Goal: Register for event/course

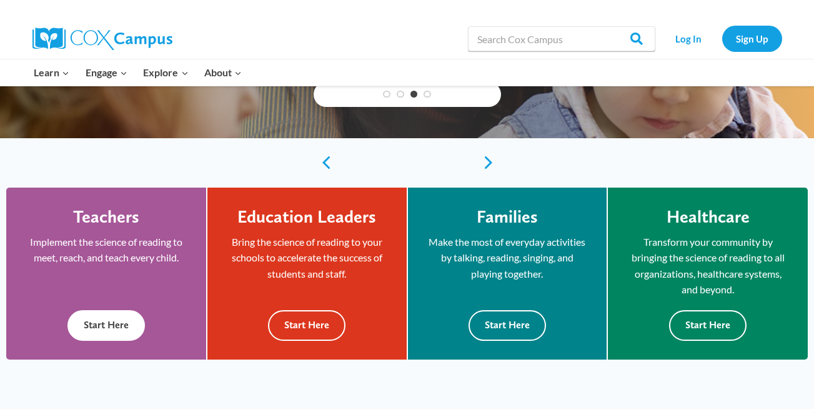
click at [114, 323] on button "Start Here" at bounding box center [105, 325] width 77 height 31
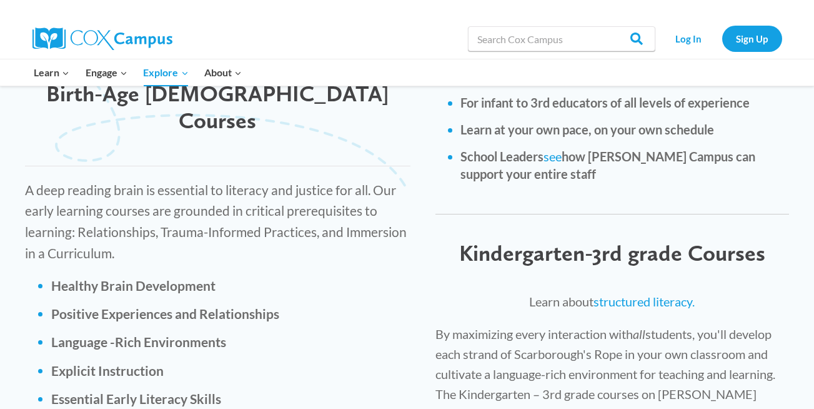
scroll to position [1868, 0]
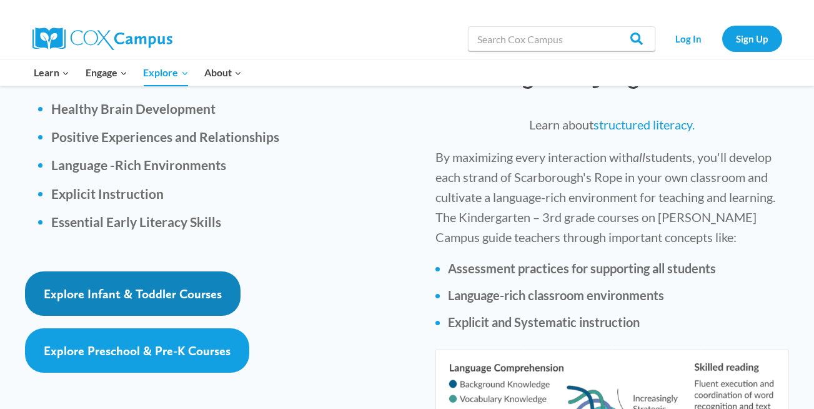
click at [181, 286] on span "Explore Infant & Toddler Courses" at bounding box center [133, 293] width 178 height 15
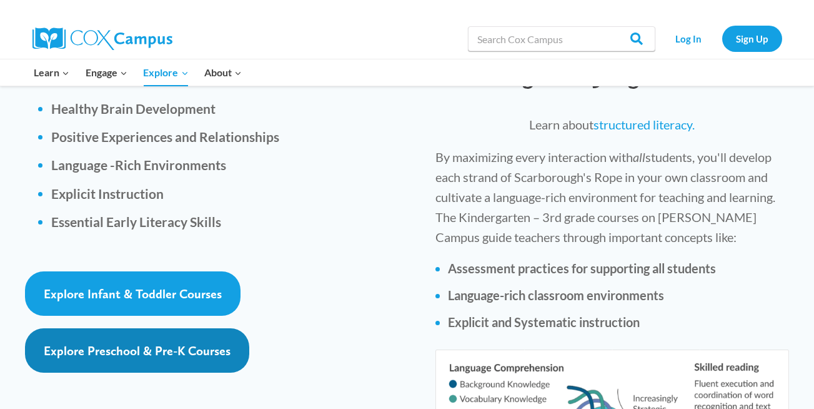
click at [167, 343] on span "Explore Preschool & Pre-K Courses" at bounding box center [137, 350] width 187 height 15
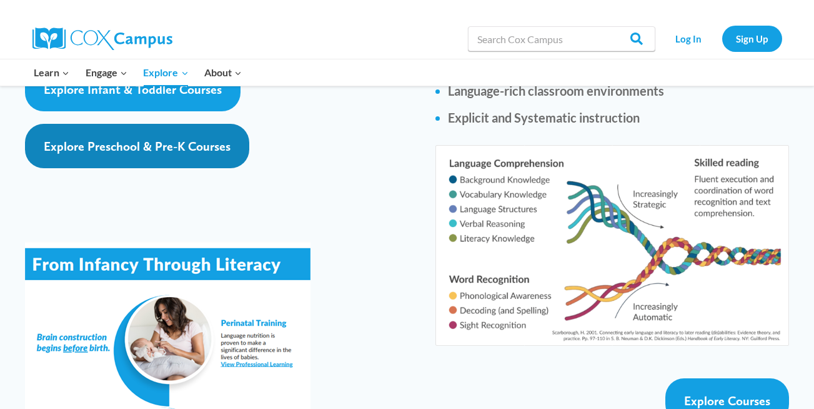
scroll to position [2123, 0]
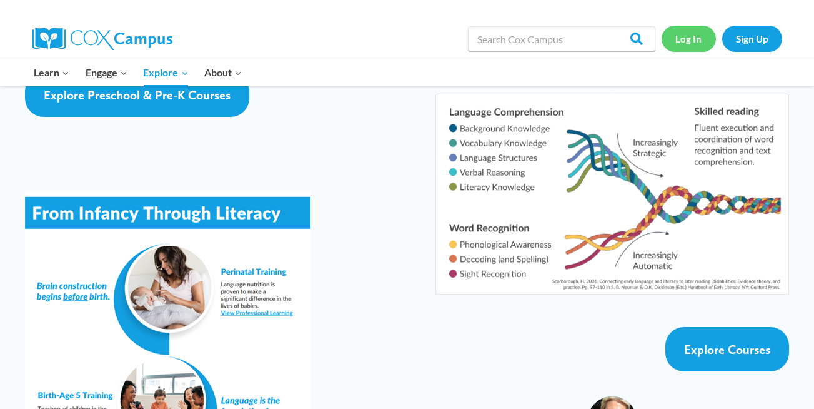
click at [679, 35] on link "Log In" at bounding box center [689, 39] width 54 height 26
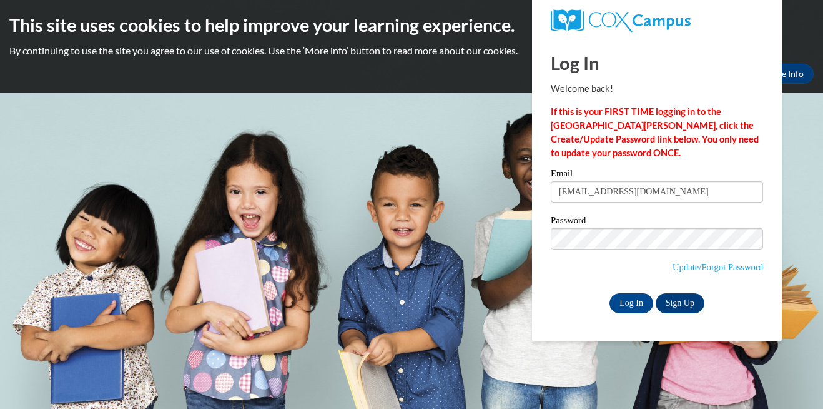
type input "[EMAIL_ADDRESS][DOMAIN_NAME]"
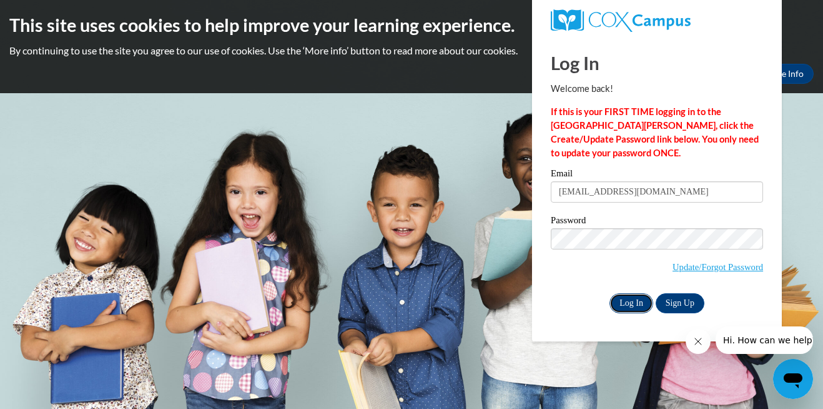
click at [627, 305] on input "Log In" at bounding box center [632, 303] width 44 height 20
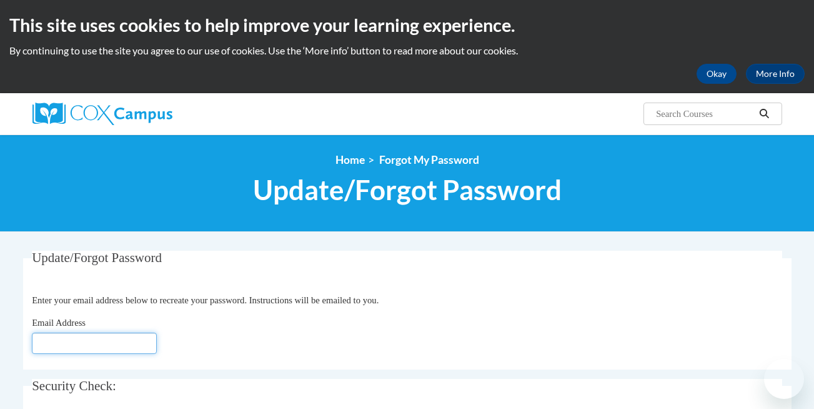
click at [90, 341] on input "Email Address" at bounding box center [94, 342] width 125 height 21
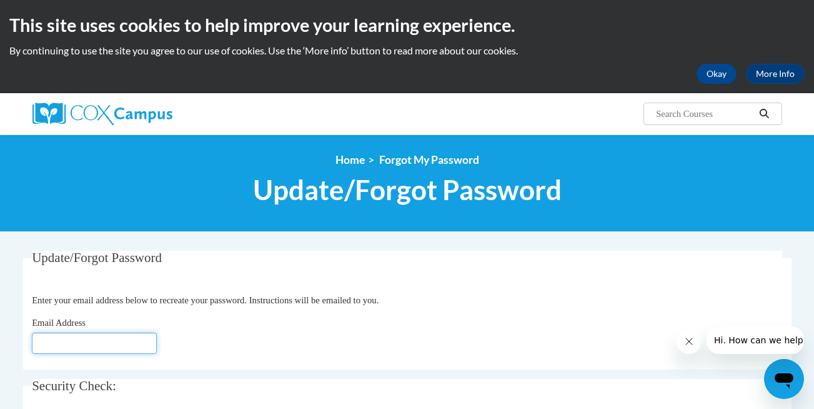
type input "[EMAIL_ADDRESS][DOMAIN_NAME]"
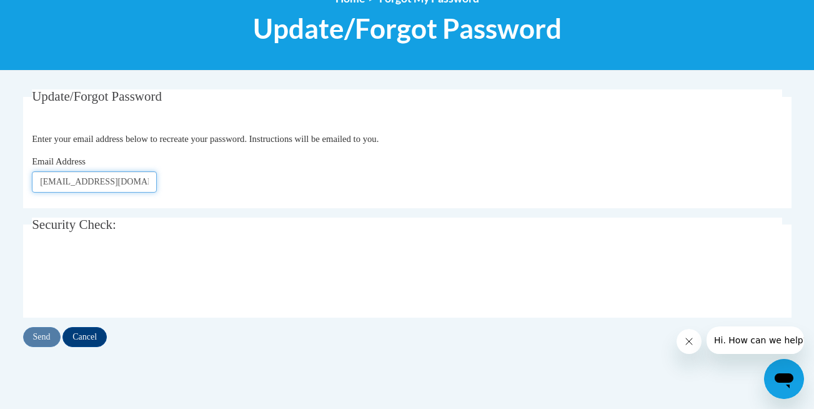
scroll to position [171, 0]
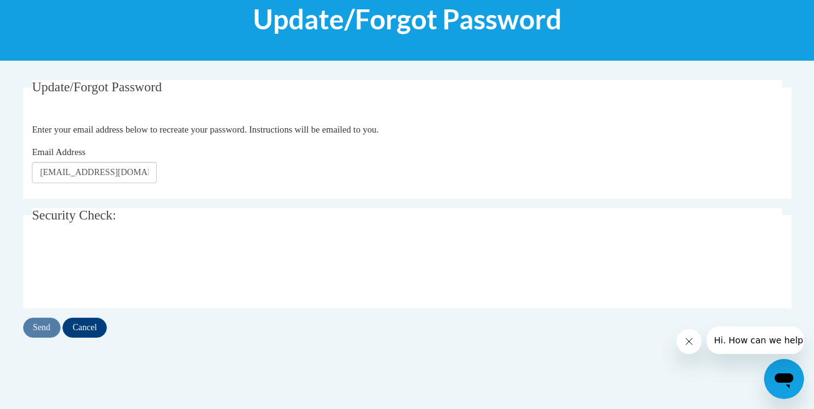
click at [42, 330] on div "Send Cancel" at bounding box center [407, 327] width 768 height 20
click at [46, 325] on input "Send" at bounding box center [41, 327] width 37 height 20
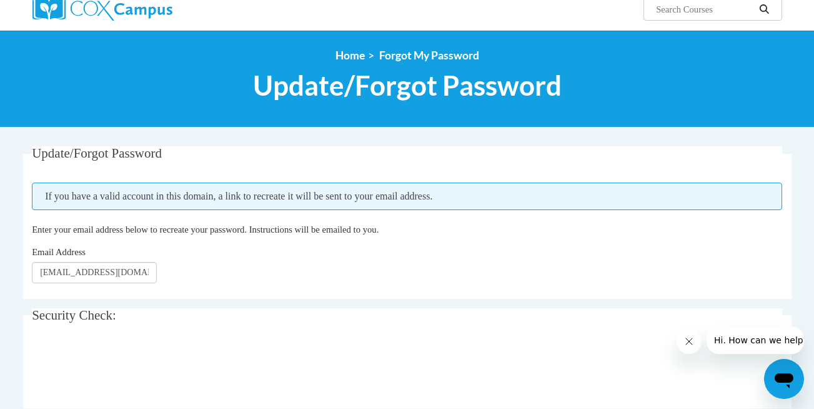
scroll to position [111, 0]
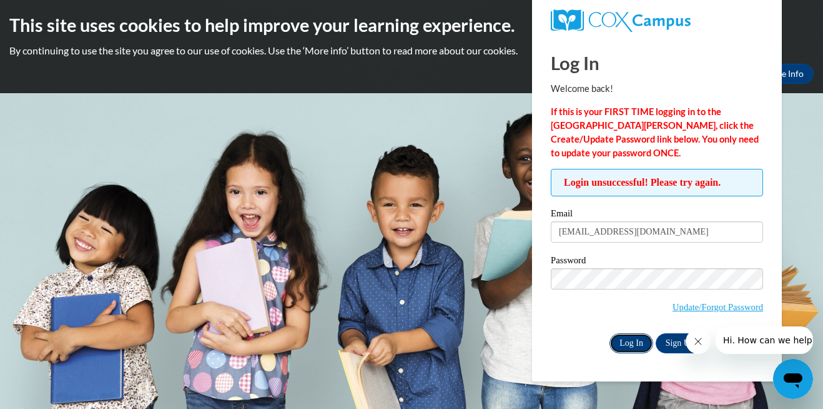
click at [634, 340] on input "Log In" at bounding box center [632, 343] width 44 height 20
click at [698, 338] on icon "Close message from company" at bounding box center [698, 341] width 10 height 10
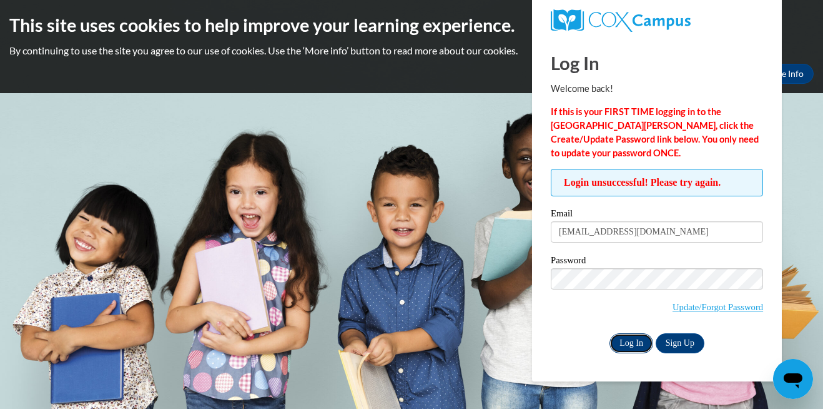
click at [620, 342] on input "Log In" at bounding box center [632, 343] width 44 height 20
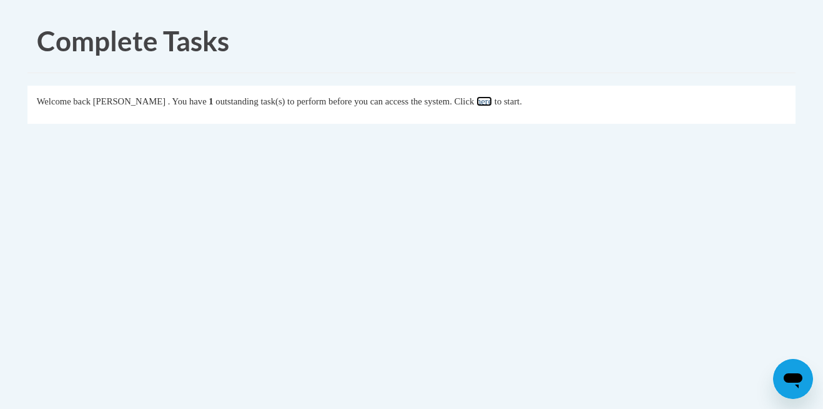
click at [492, 102] on link "here" at bounding box center [485, 101] width 16 height 10
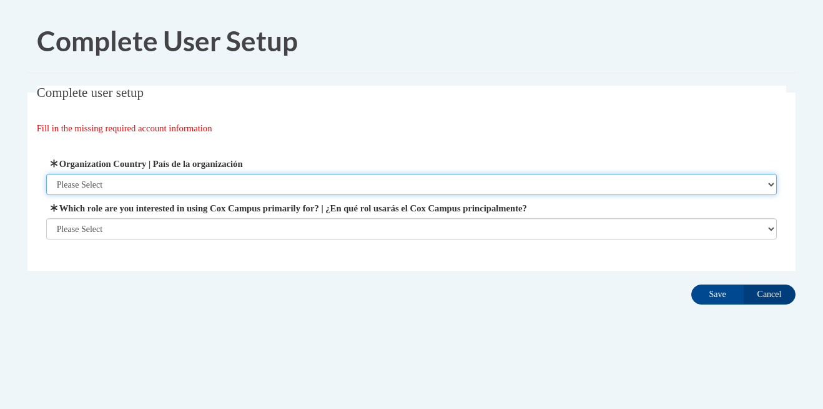
drag, startPoint x: 0, startPoint y: 0, endPoint x: 219, endPoint y: 181, distance: 284.0
click at [219, 181] on select "Please Select [GEOGRAPHIC_DATA] | [GEOGRAPHIC_DATA] Outside of [GEOGRAPHIC_DATA…" at bounding box center [411, 184] width 731 height 21
select select "ad49bcad-a171-4b2e-b99c-48b446064914"
click at [46, 174] on select "Please Select [GEOGRAPHIC_DATA] | [GEOGRAPHIC_DATA] Outside of [GEOGRAPHIC_DATA…" at bounding box center [411, 184] width 731 height 21
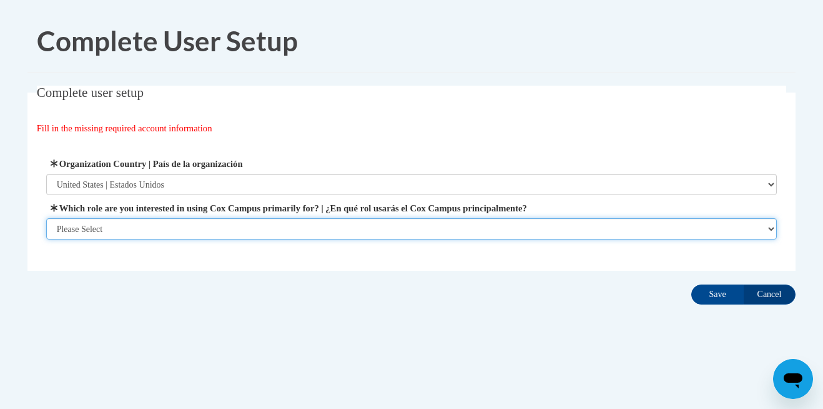
click at [156, 226] on select "Please Select College/University | Colegio/Universidad Community/Nonprofit Part…" at bounding box center [411, 228] width 731 height 21
select select "fbf2d438-af2f-41f8-98f1-81c410e29de3"
click at [46, 218] on select "Please Select College/University | Colegio/Universidad Community/Nonprofit Part…" at bounding box center [411, 228] width 731 height 21
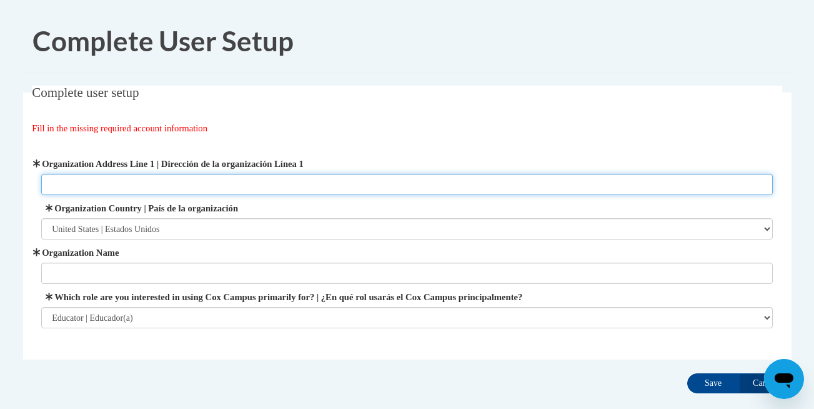
click at [143, 183] on input "Organization Address Line 1 | Dirección de la organización Línea 1" at bounding box center [406, 184] width 731 height 21
type input "815 Park N Blvd, Clarkston, Ga 30021"
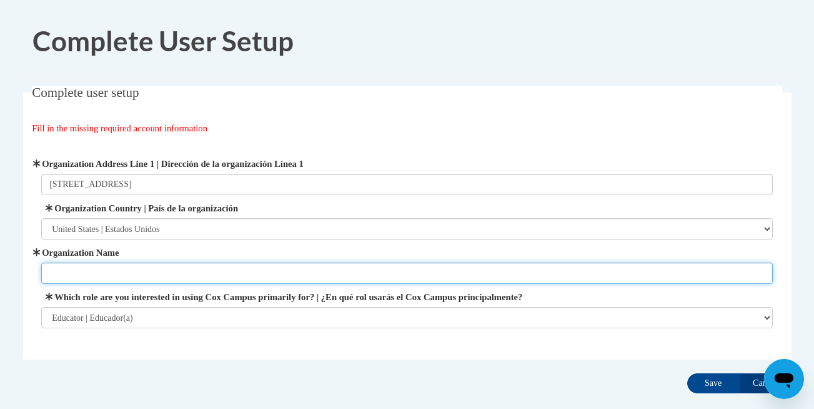
click at [112, 268] on input "Organization Name" at bounding box center [406, 272] width 731 height 21
type input "Easter Seals of North Georgia"
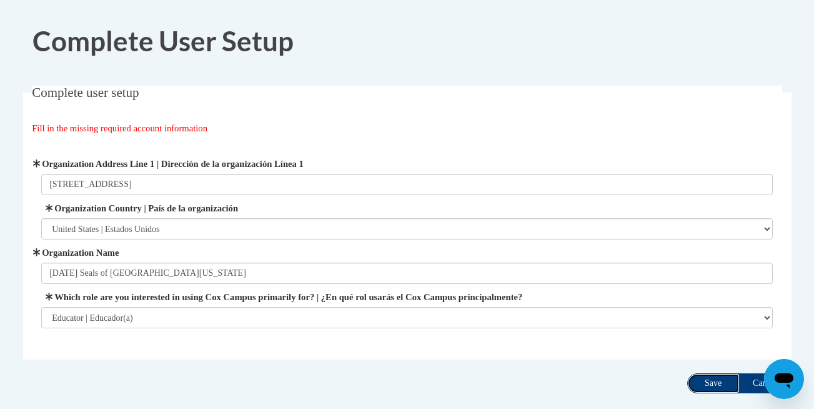
click at [711, 384] on input "Save" at bounding box center [713, 383] width 52 height 20
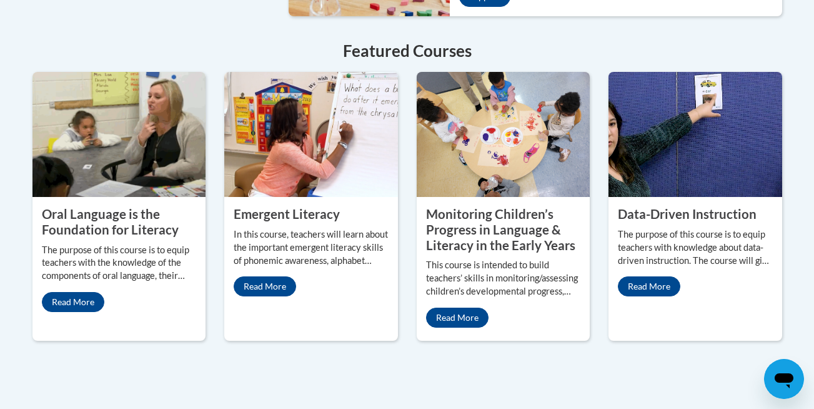
scroll to position [1045, 0]
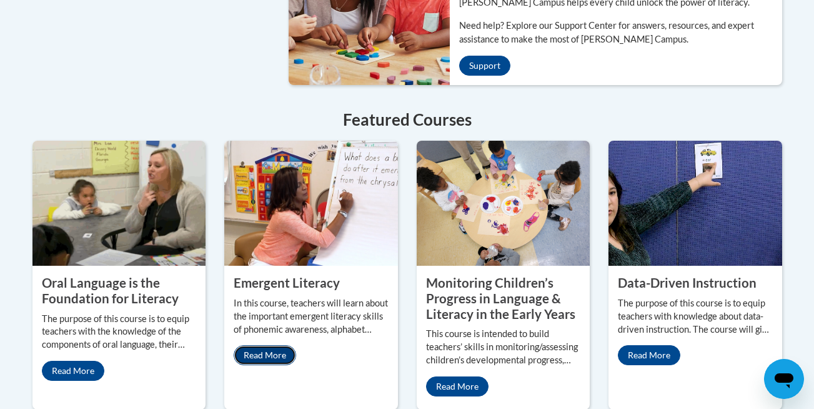
click at [280, 345] on link "Read More" at bounding box center [265, 355] width 62 height 20
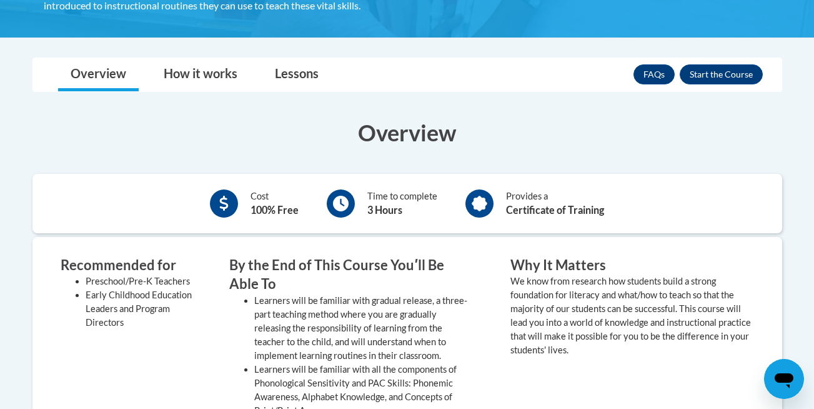
scroll to position [296, 0]
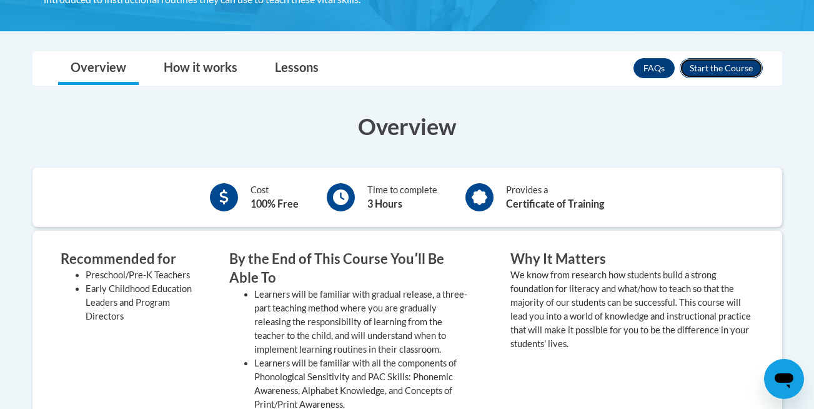
click at [725, 63] on button "Enroll" at bounding box center [721, 68] width 83 height 20
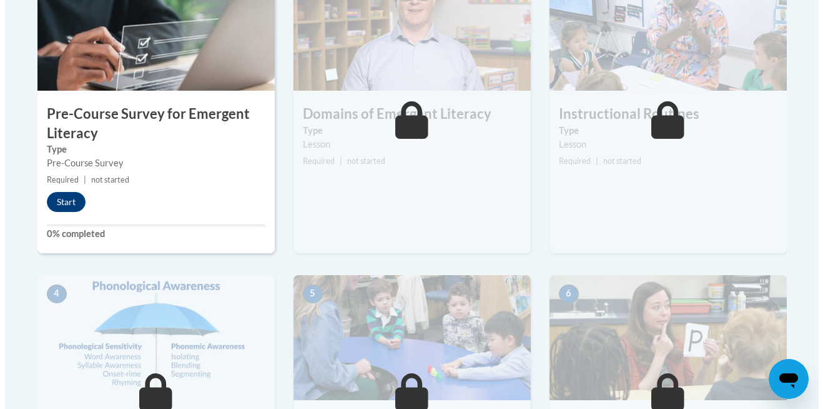
scroll to position [438, 0]
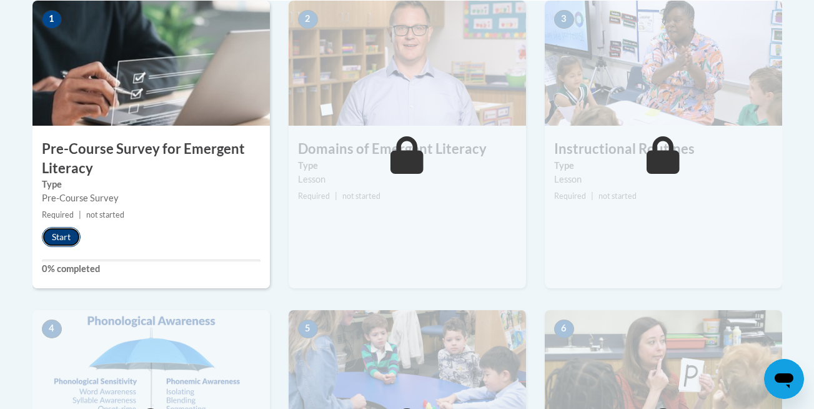
click at [66, 232] on button "Start" at bounding box center [61, 237] width 39 height 20
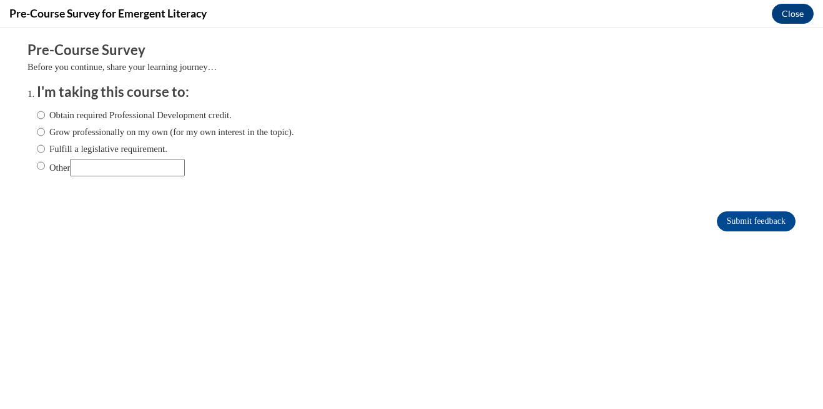
scroll to position [0, 0]
click at [37, 114] on input "Obtain required Professional Development credit." at bounding box center [41, 115] width 8 height 14
radio input "true"
click at [766, 216] on input "Submit feedback" at bounding box center [756, 221] width 79 height 20
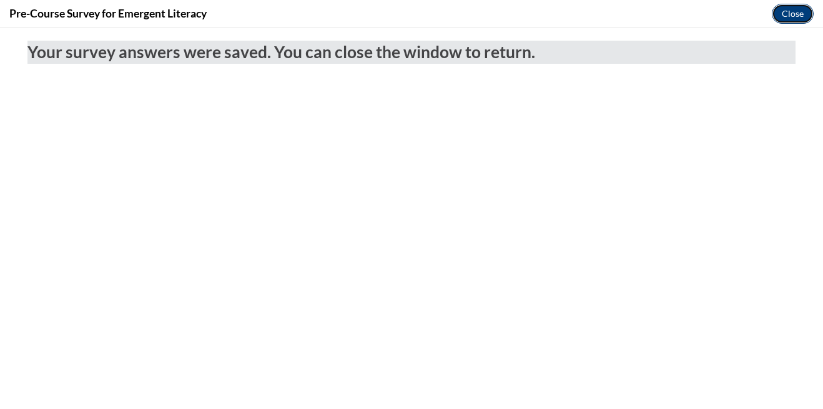
click at [790, 13] on button "Close" at bounding box center [793, 14] width 42 height 20
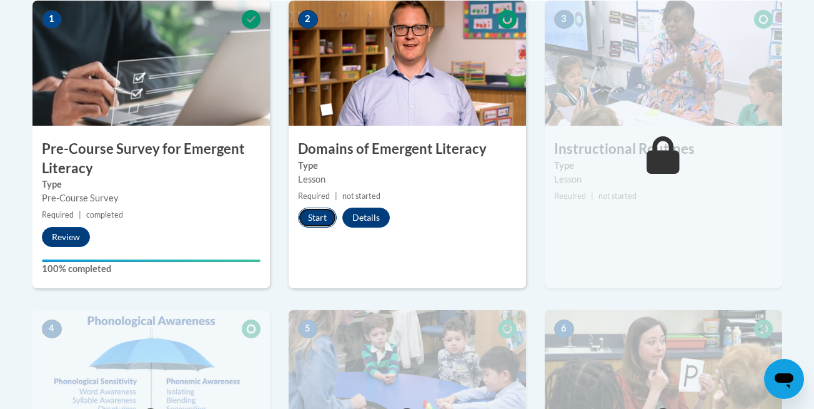
click at [322, 212] on button "Start" at bounding box center [317, 217] width 39 height 20
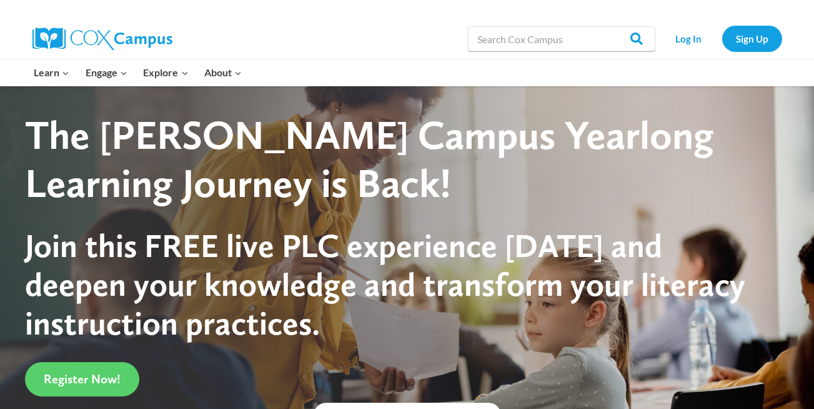
scroll to position [129, 0]
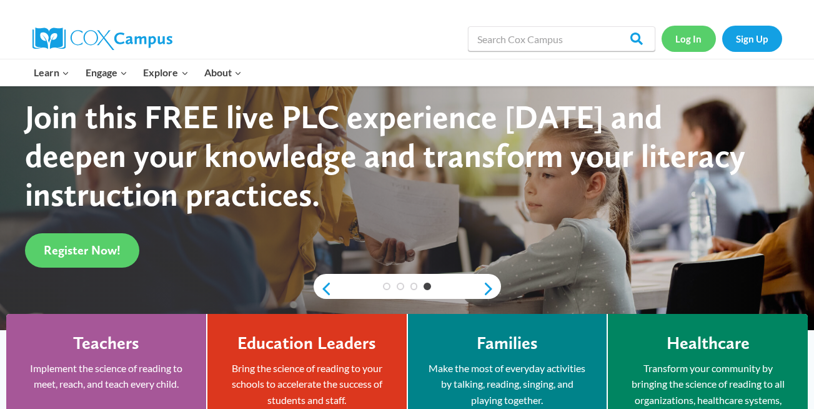
click at [690, 37] on link "Log In" at bounding box center [689, 39] width 54 height 26
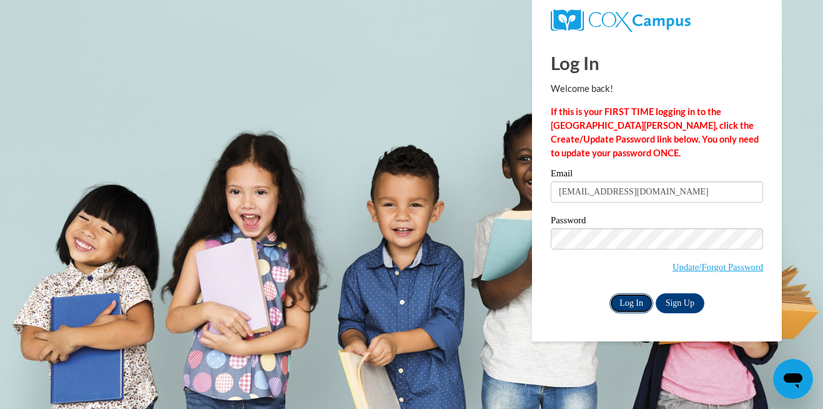
click at [638, 300] on input "Log In" at bounding box center [632, 303] width 44 height 20
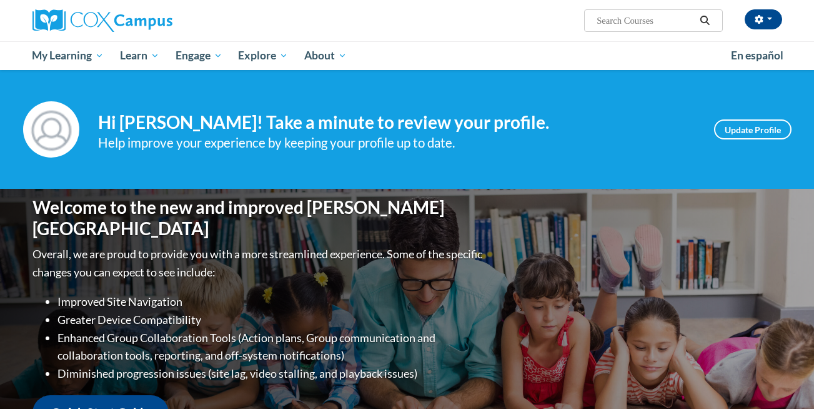
scroll to position [317, 0]
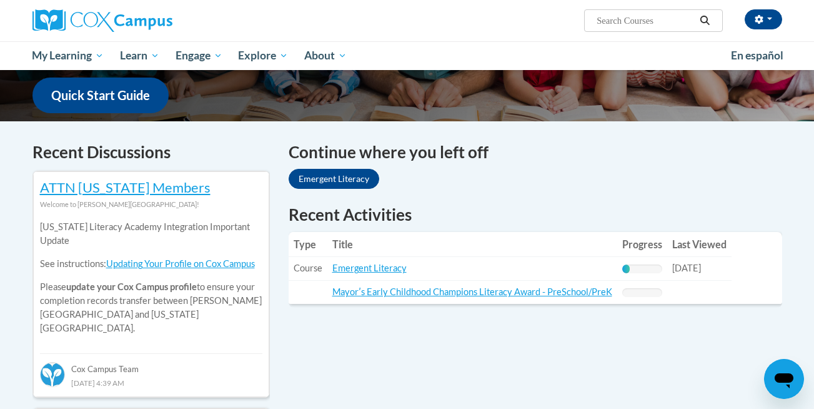
click at [372, 239] on th "Title" at bounding box center [472, 244] width 290 height 25
click at [389, 235] on th "Title" at bounding box center [472, 244] width 290 height 25
click at [354, 172] on link "Emergent Literacy" at bounding box center [334, 179] width 91 height 20
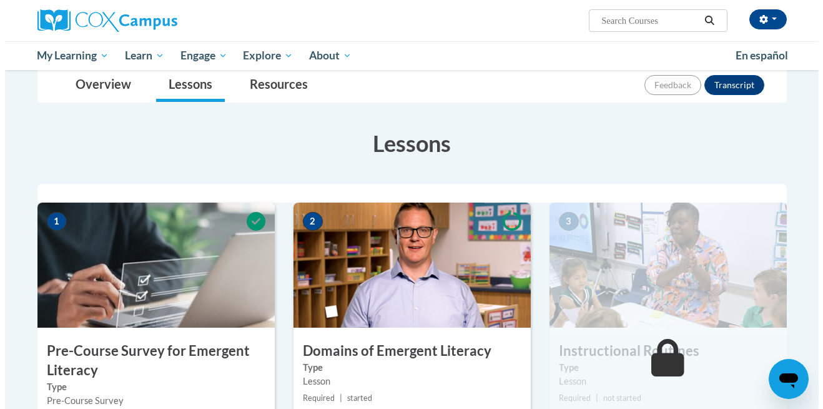
scroll to position [308, 0]
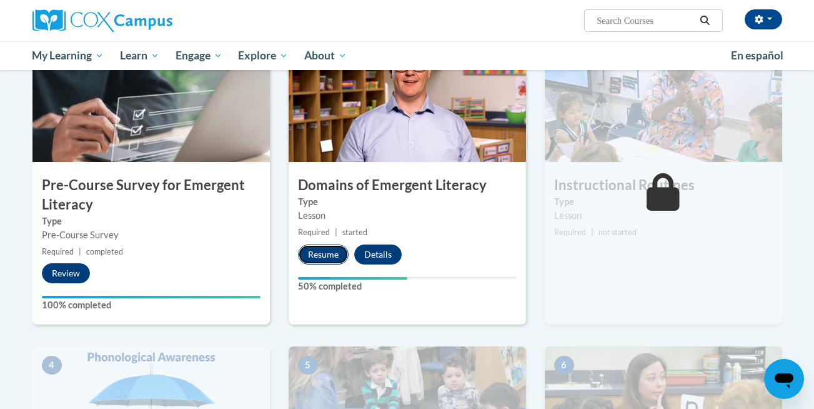
click at [325, 249] on button "Resume" at bounding box center [323, 254] width 51 height 20
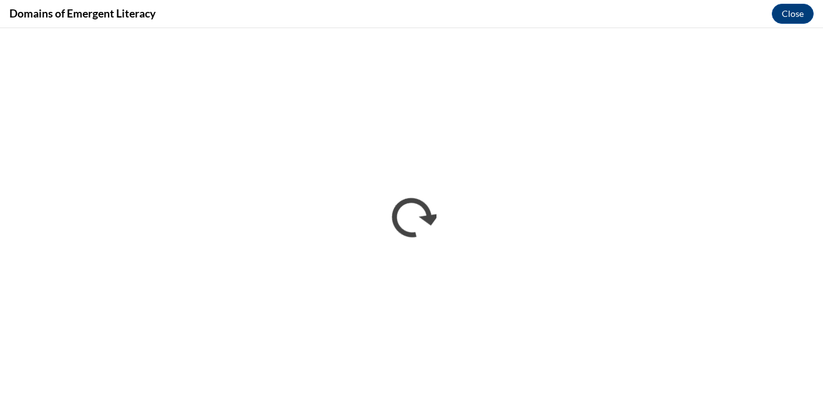
scroll to position [0, 0]
